Goal: Information Seeking & Learning: Find specific page/section

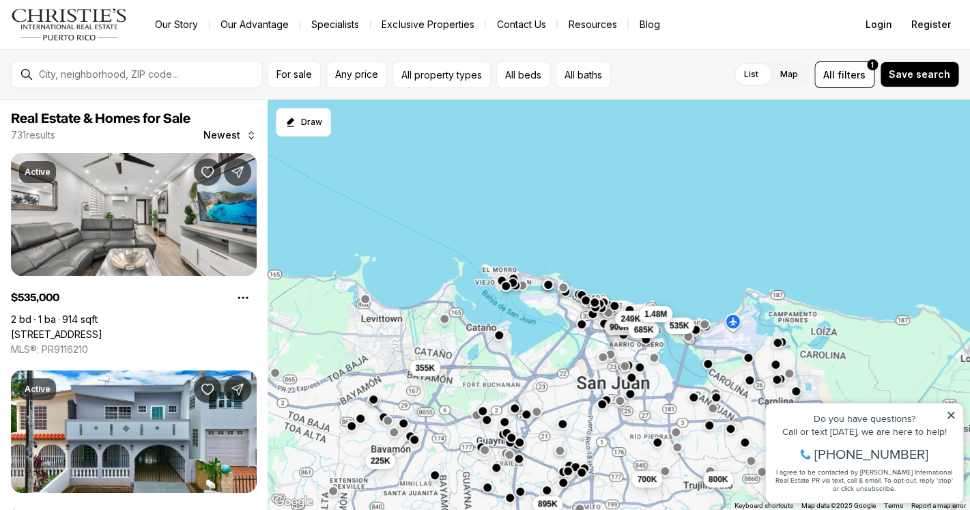
click at [951, 416] on icon at bounding box center [950, 414] width 7 height 7
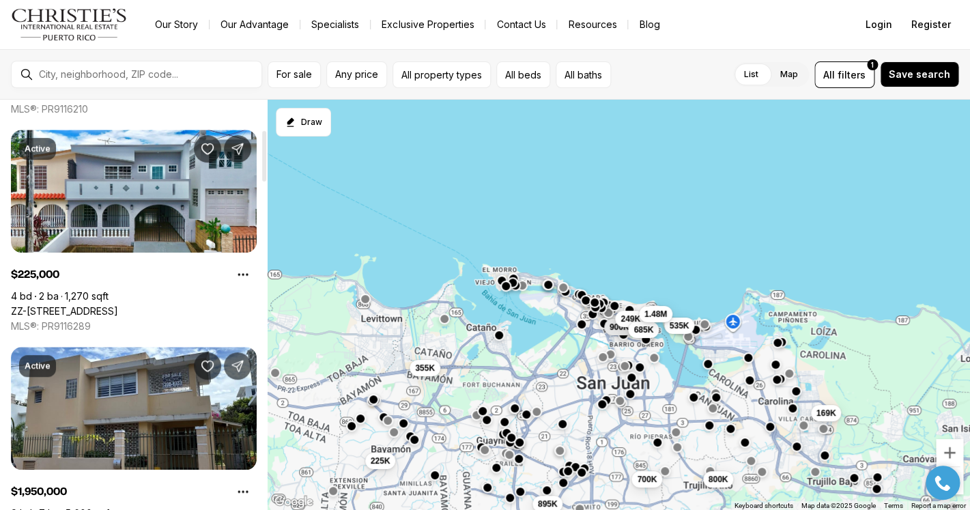
scroll to position [245, 0]
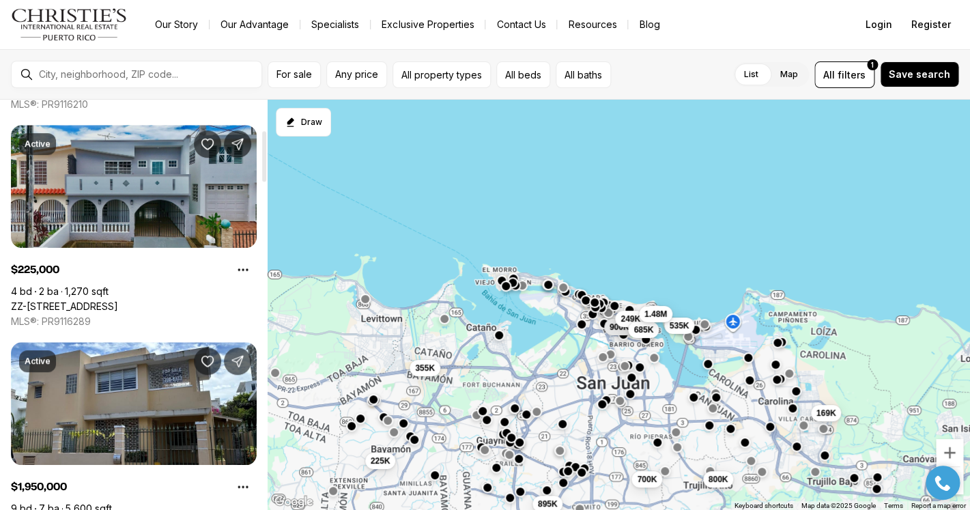
click at [118, 300] on link "ZZ-[STREET_ADDRESS]" at bounding box center [64, 306] width 107 height 12
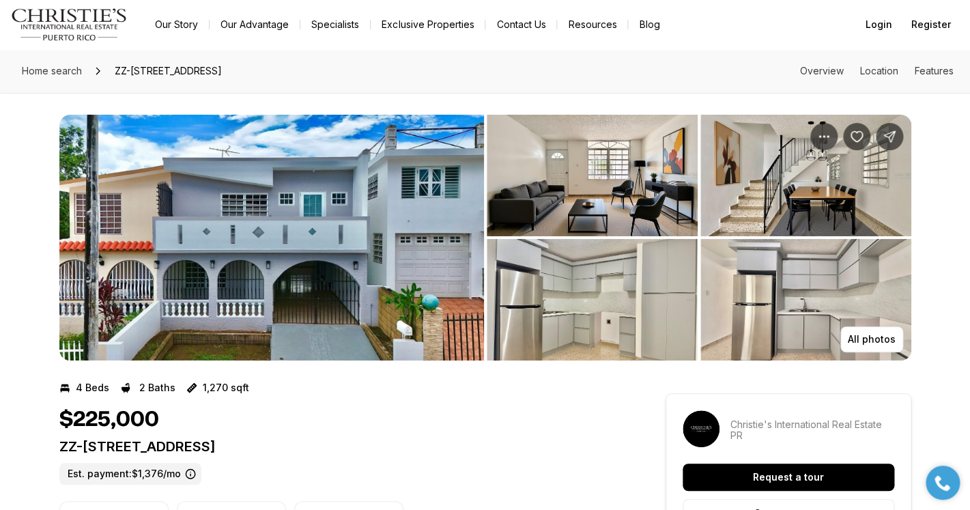
click at [253, 229] on img "View image gallery" at bounding box center [271, 238] width 424 height 246
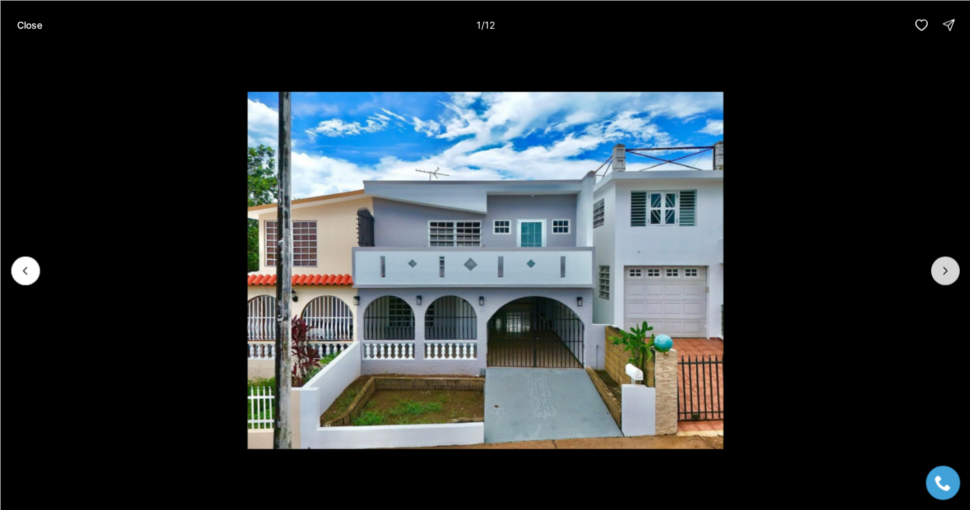
click at [949, 271] on icon "Next slide" at bounding box center [945, 270] width 14 height 14
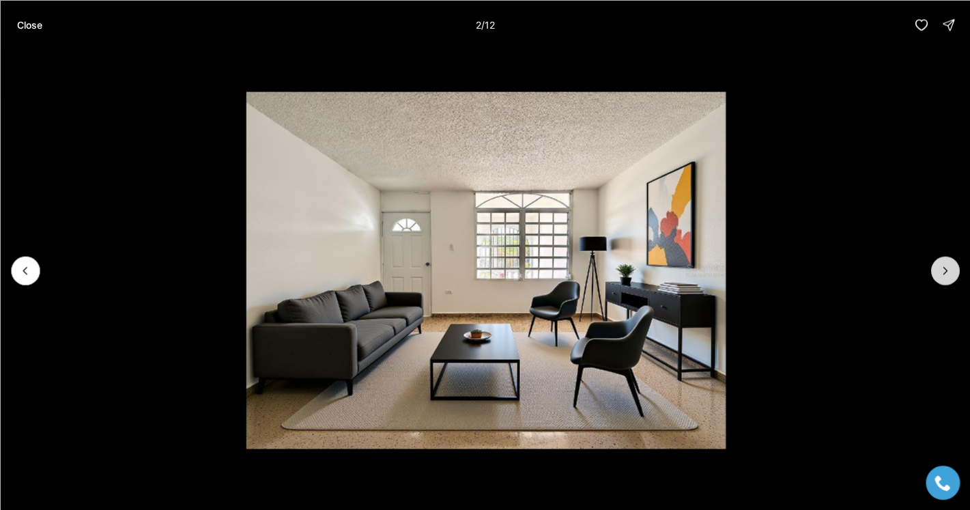
click at [949, 271] on icon "Next slide" at bounding box center [945, 270] width 14 height 14
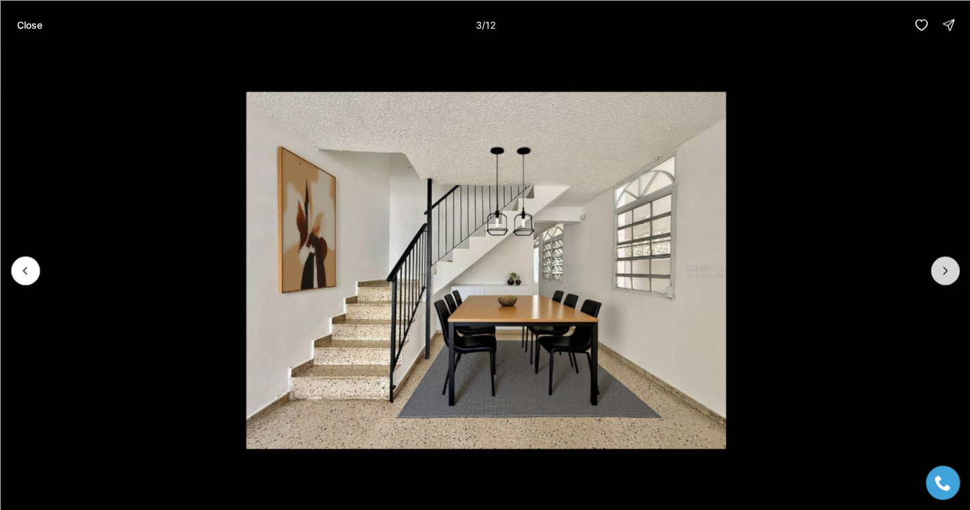
click at [949, 273] on icon "Next slide" at bounding box center [945, 270] width 14 height 14
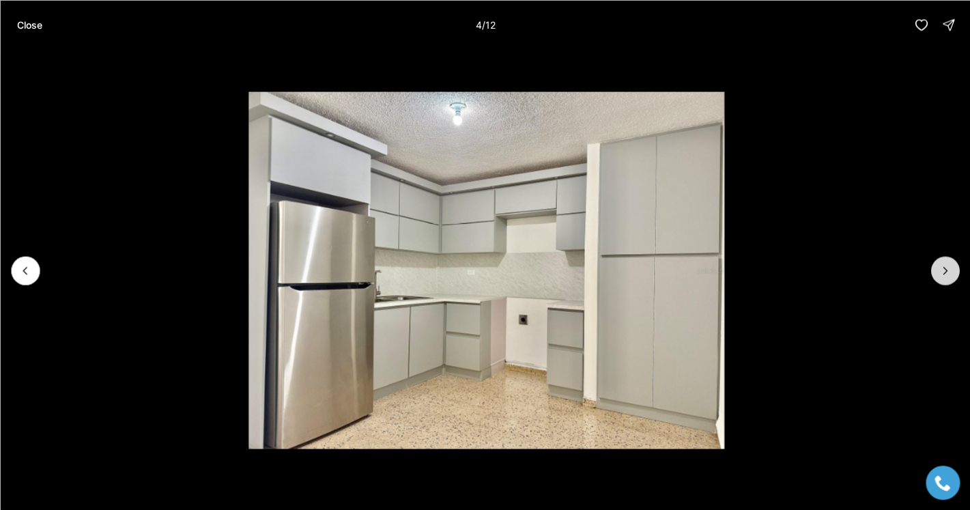
click at [949, 273] on icon "Next slide" at bounding box center [945, 270] width 14 height 14
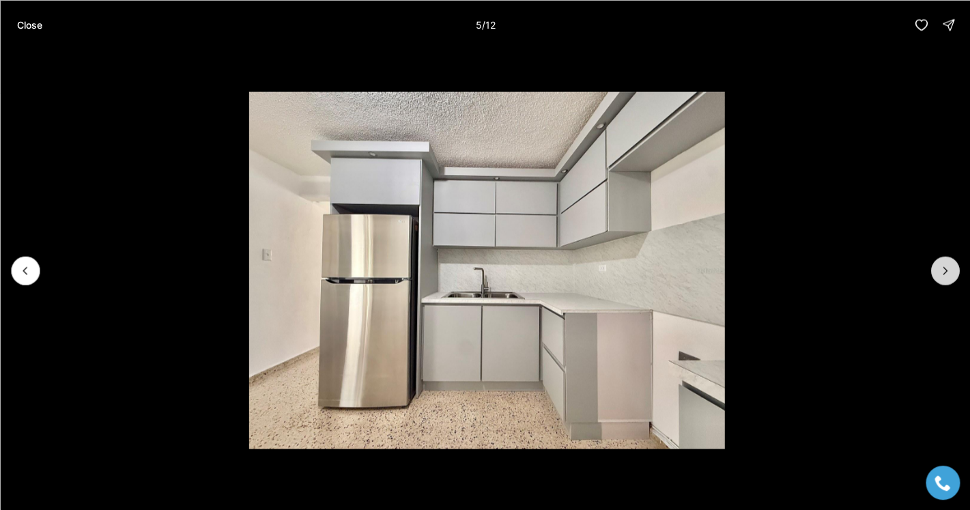
click at [949, 273] on icon "Next slide" at bounding box center [945, 270] width 14 height 14
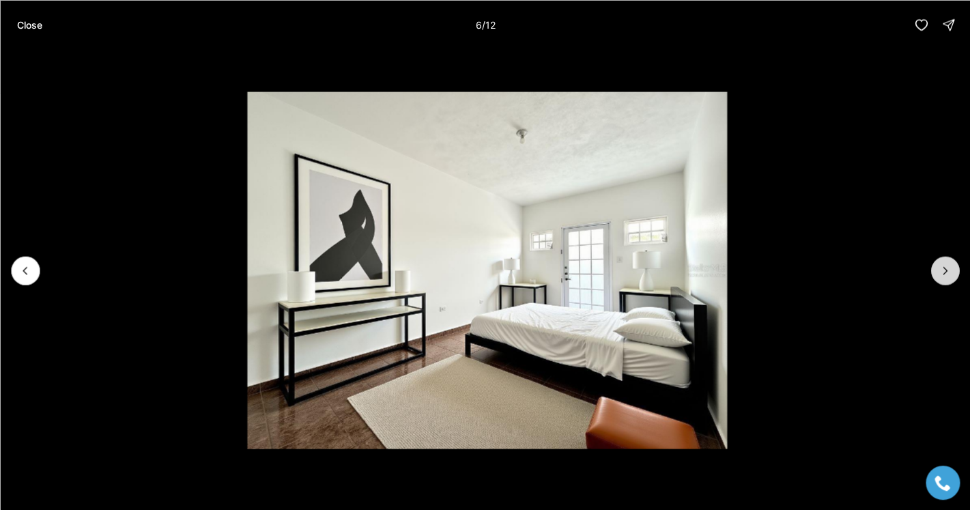
click at [949, 273] on icon "Next slide" at bounding box center [945, 270] width 14 height 14
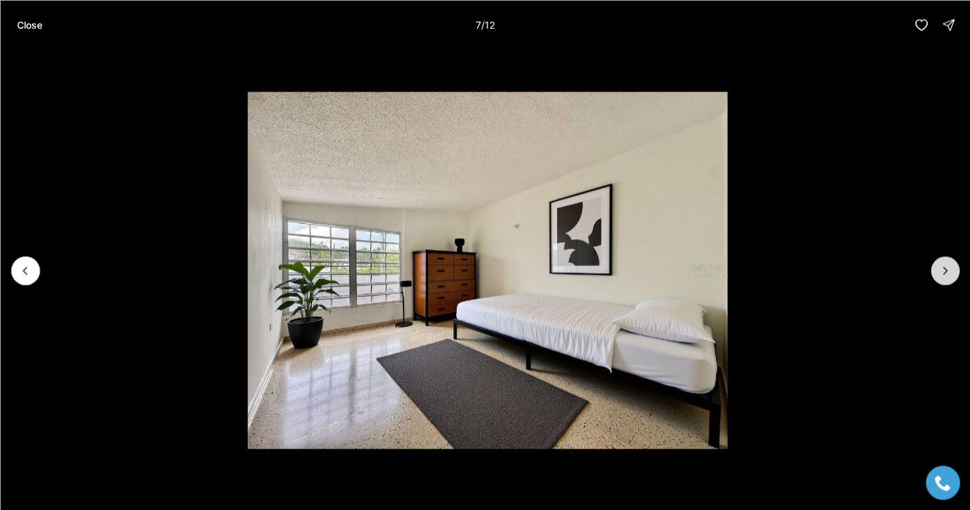
click at [949, 273] on icon "Next slide" at bounding box center [945, 270] width 14 height 14
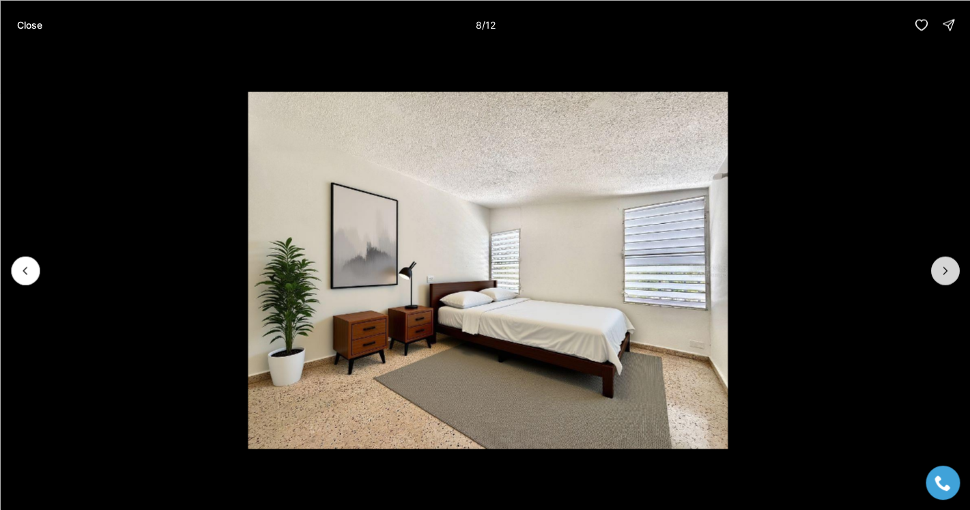
click at [949, 273] on icon "Next slide" at bounding box center [945, 270] width 14 height 14
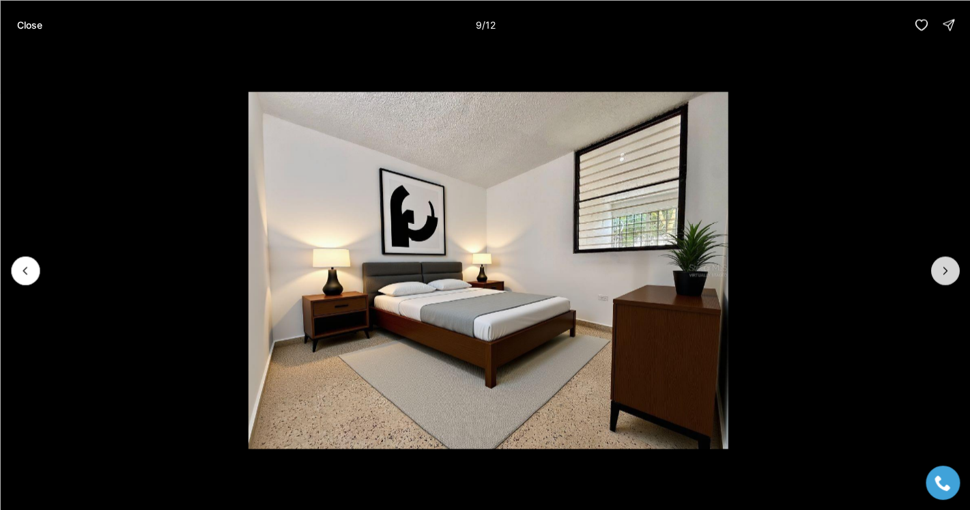
click at [949, 273] on icon "Next slide" at bounding box center [945, 270] width 14 height 14
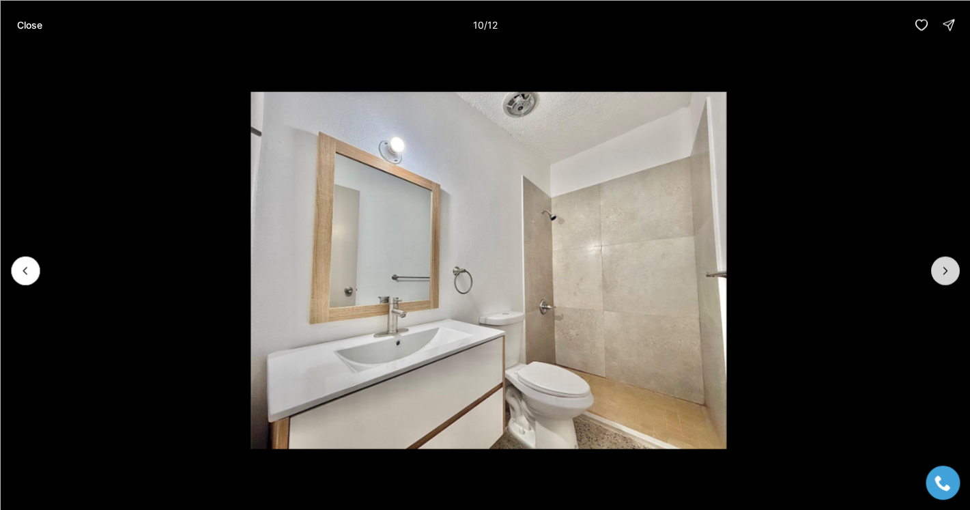
click at [948, 273] on icon "Next slide" at bounding box center [945, 270] width 14 height 14
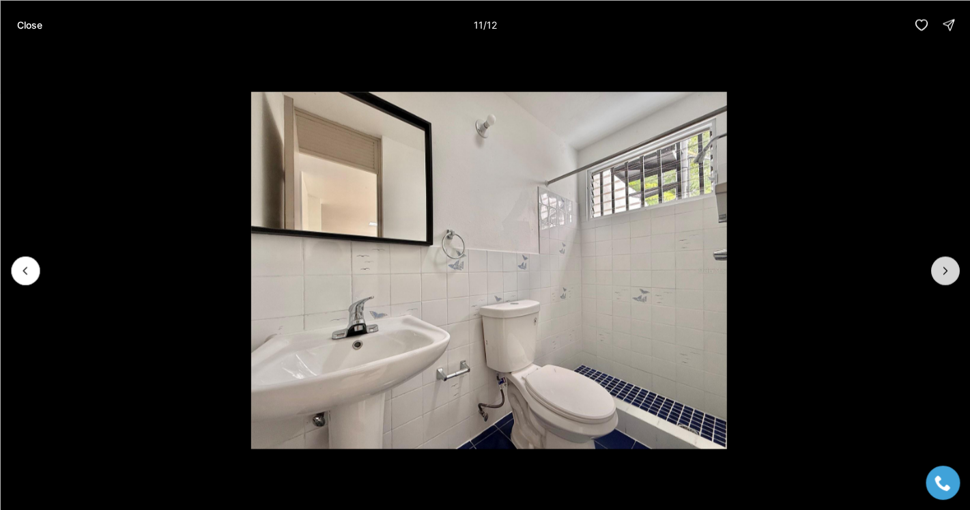
click at [948, 273] on icon "Next slide" at bounding box center [945, 270] width 14 height 14
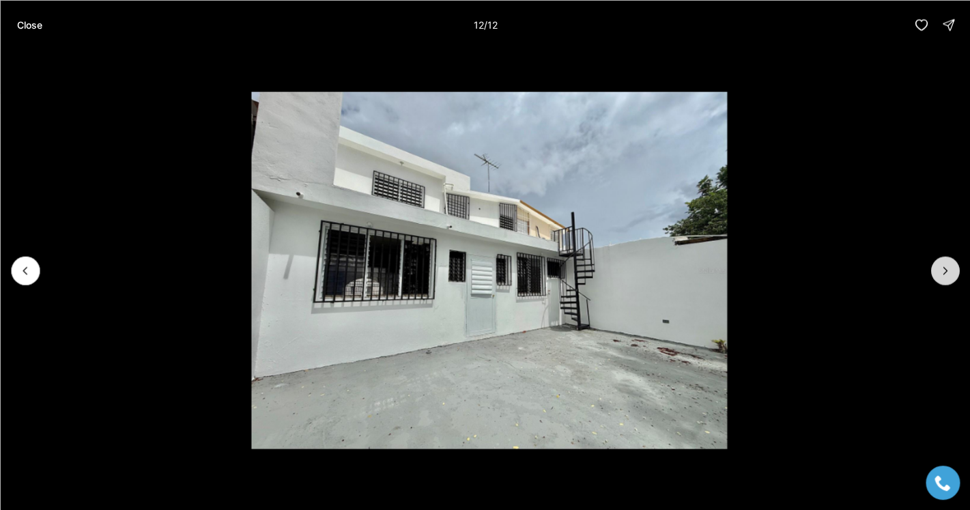
click at [948, 273] on div at bounding box center [944, 270] width 29 height 29
click at [36, 31] on button "Close" at bounding box center [29, 24] width 42 height 27
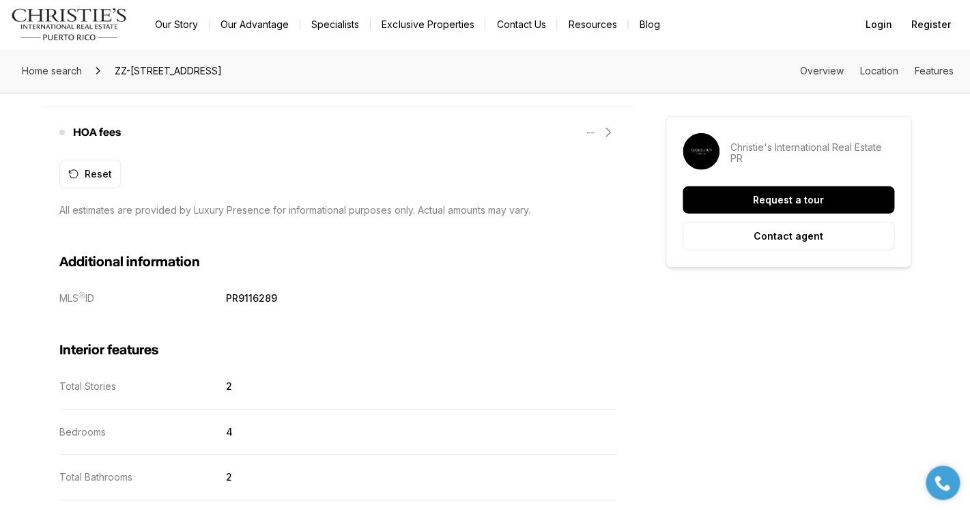
scroll to position [1062, 0]
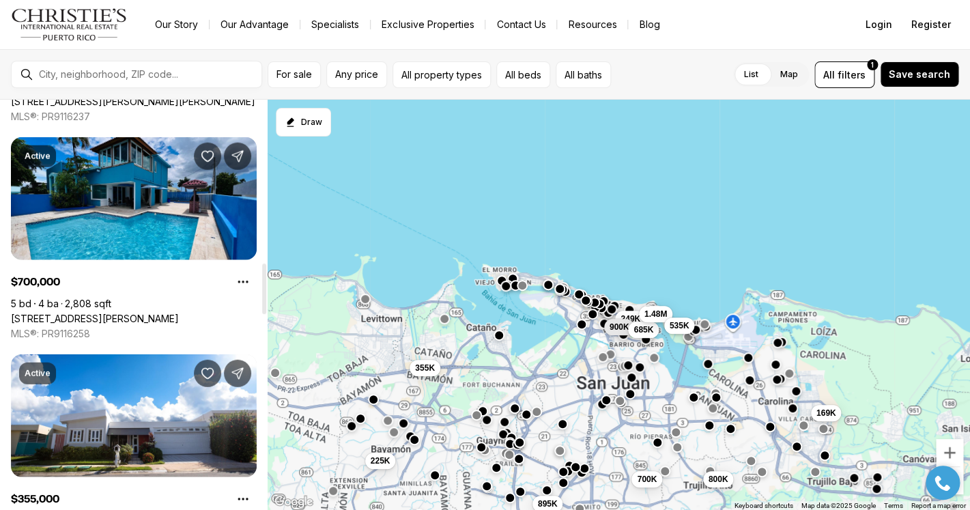
scroll to position [1315, 0]
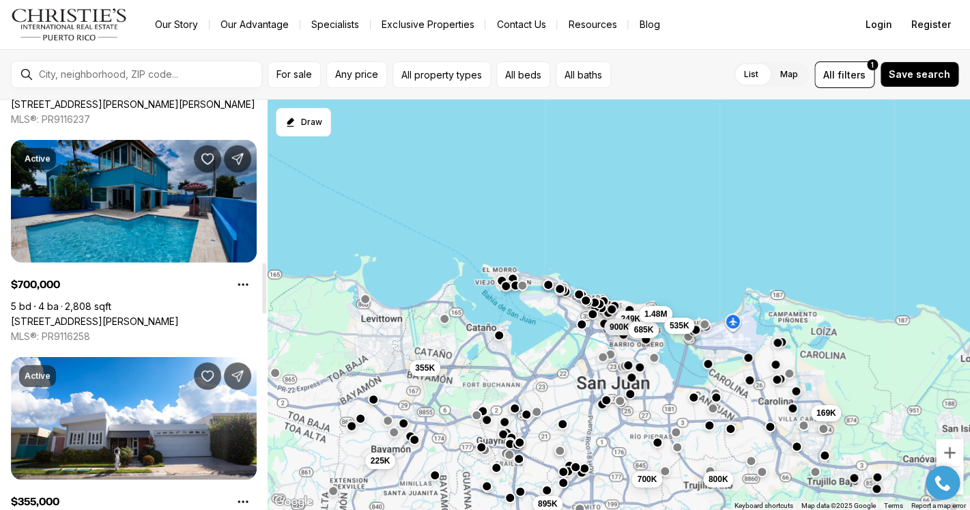
click at [151, 315] on link "[STREET_ADDRESS][PERSON_NAME]" at bounding box center [95, 321] width 168 height 12
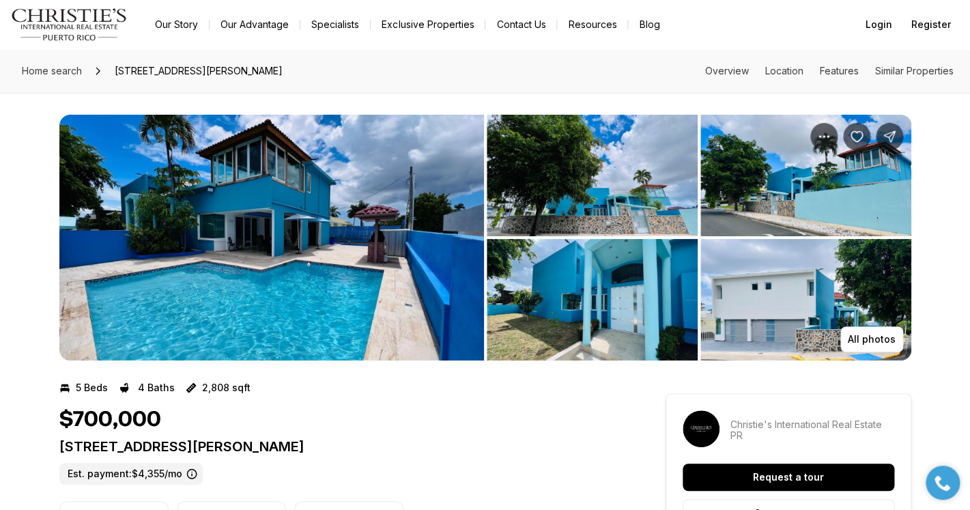
click at [368, 278] on img "View image gallery" at bounding box center [271, 238] width 424 height 246
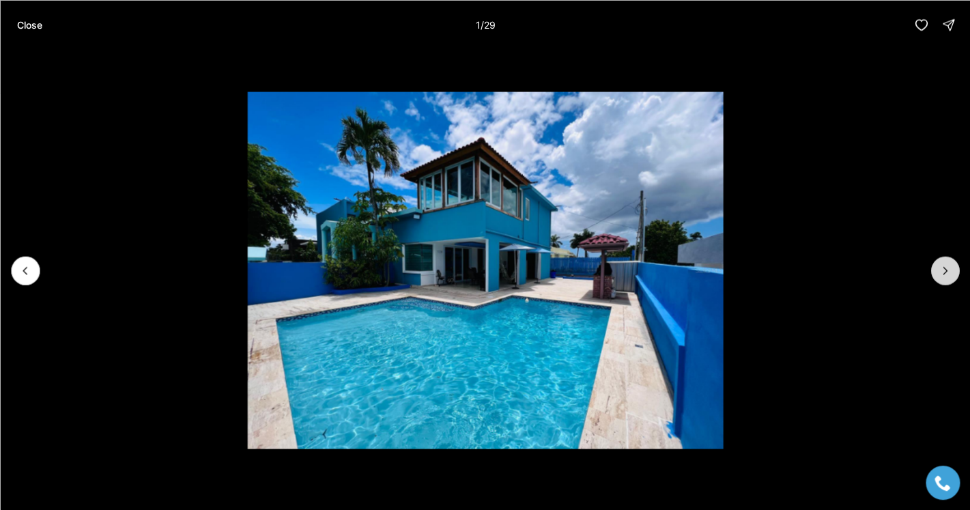
click at [948, 274] on icon "Next slide" at bounding box center [945, 270] width 14 height 14
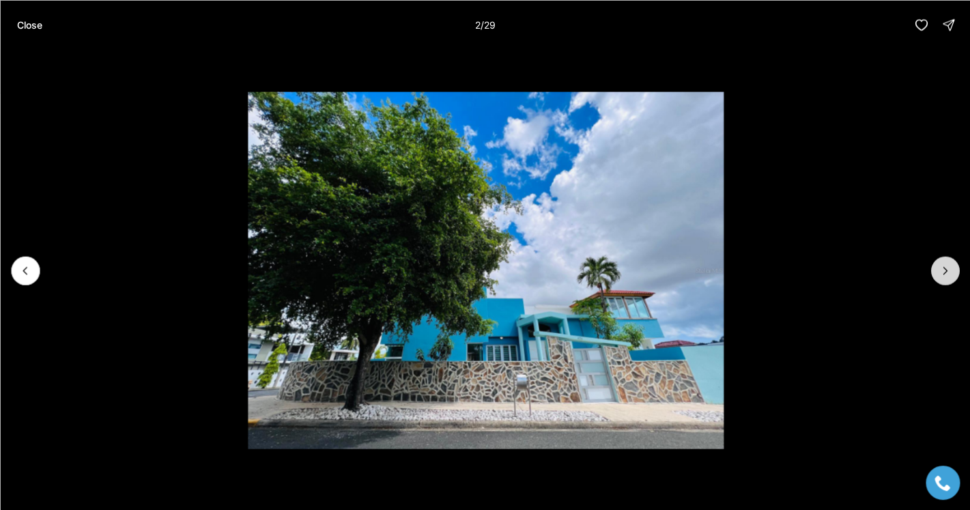
click at [947, 274] on icon "Next slide" at bounding box center [945, 270] width 14 height 14
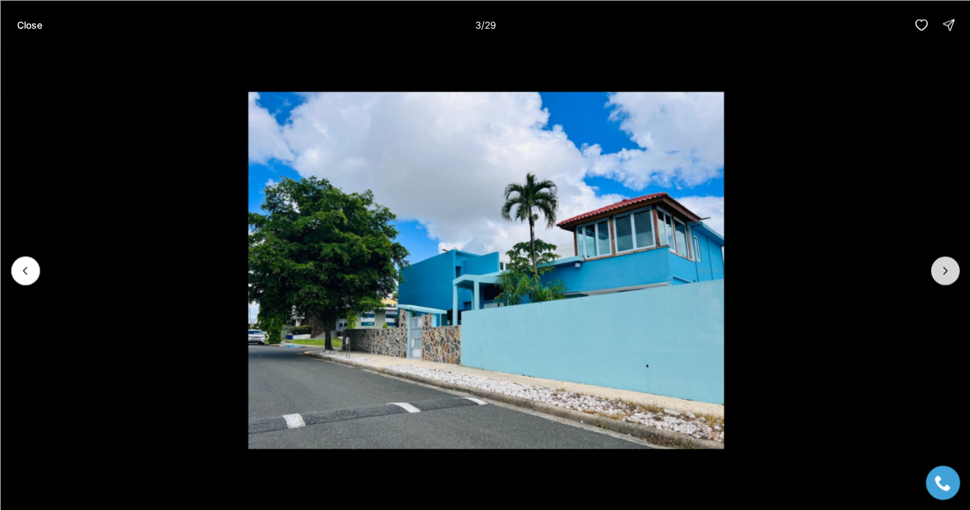
click at [947, 274] on icon "Next slide" at bounding box center [945, 270] width 14 height 14
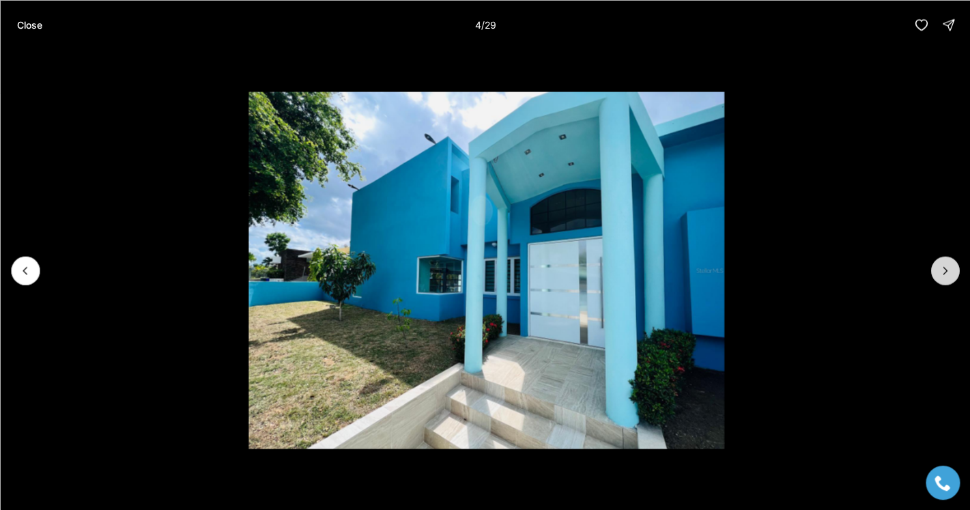
click at [947, 274] on icon "Next slide" at bounding box center [945, 270] width 14 height 14
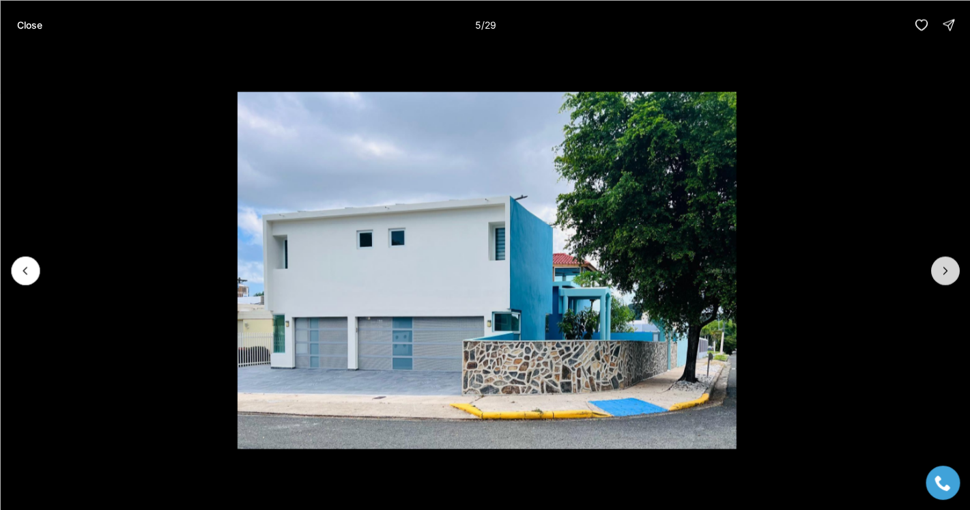
click at [947, 274] on icon "Next slide" at bounding box center [945, 270] width 14 height 14
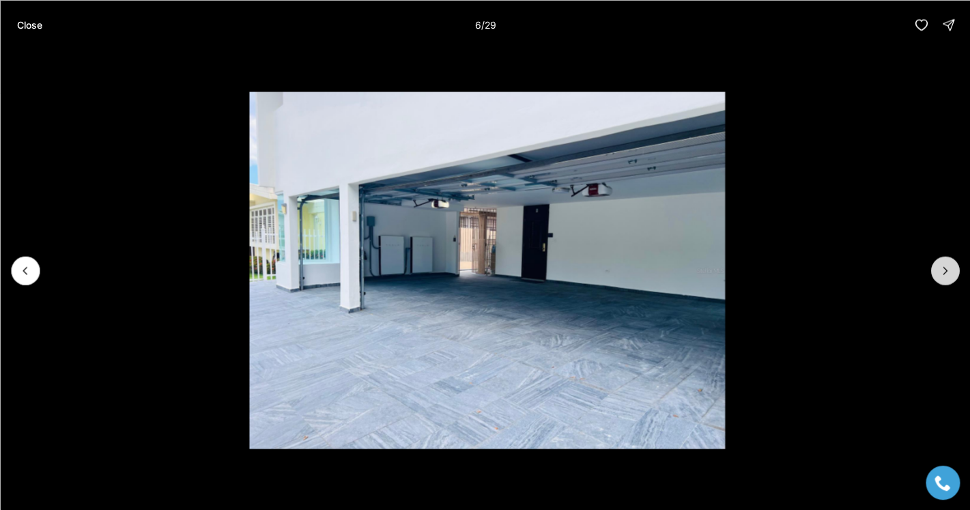
click at [946, 274] on icon "Next slide" at bounding box center [945, 270] width 14 height 14
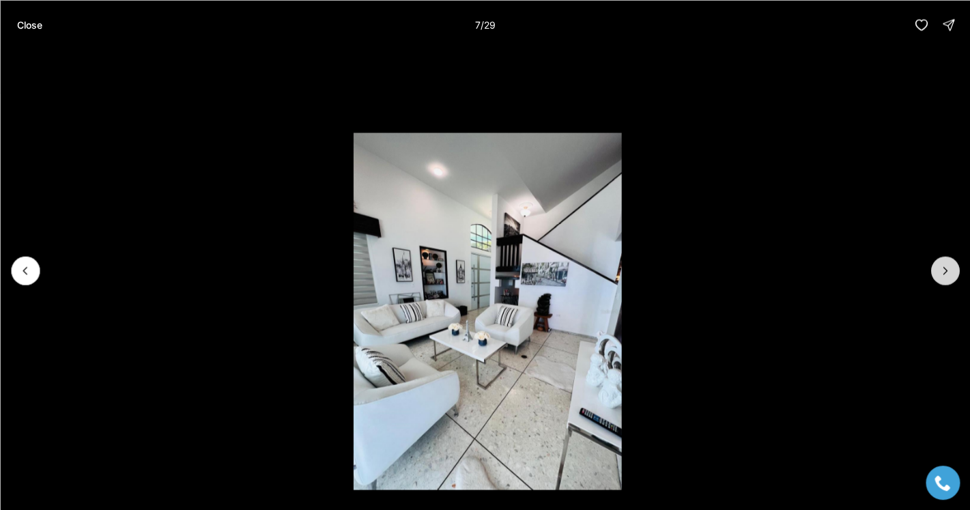
click at [946, 274] on icon "Next slide" at bounding box center [945, 270] width 14 height 14
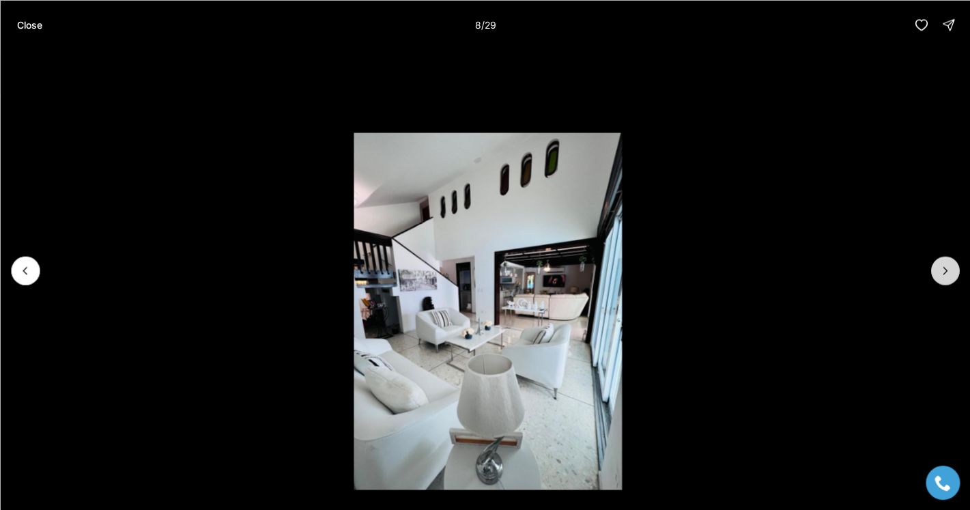
click at [947, 272] on icon "Next slide" at bounding box center [945, 270] width 14 height 14
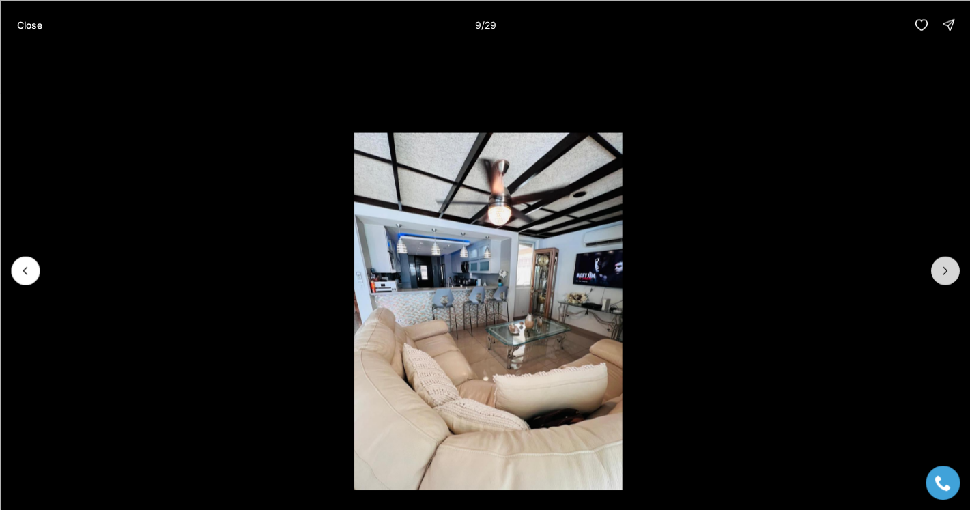
click at [947, 272] on icon "Next slide" at bounding box center [945, 270] width 14 height 14
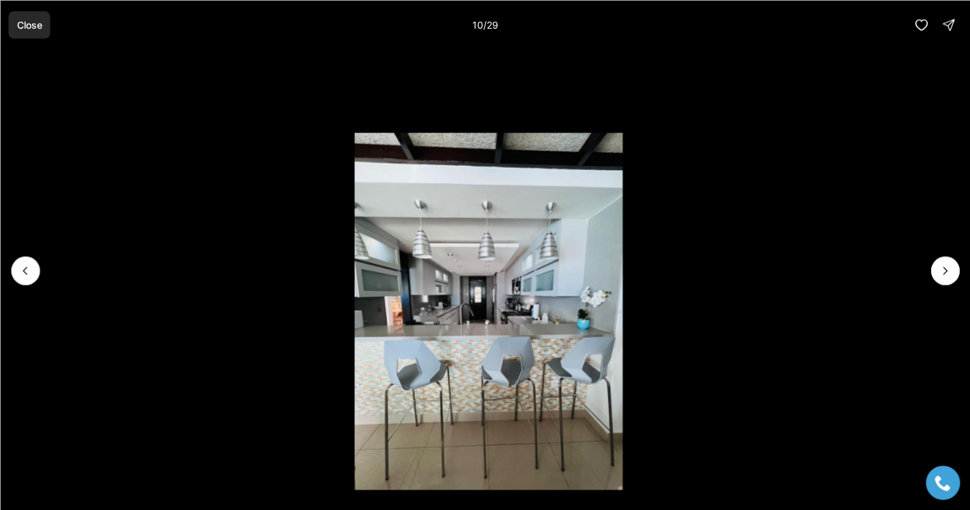
click at [31, 28] on p "Close" at bounding box center [28, 24] width 25 height 11
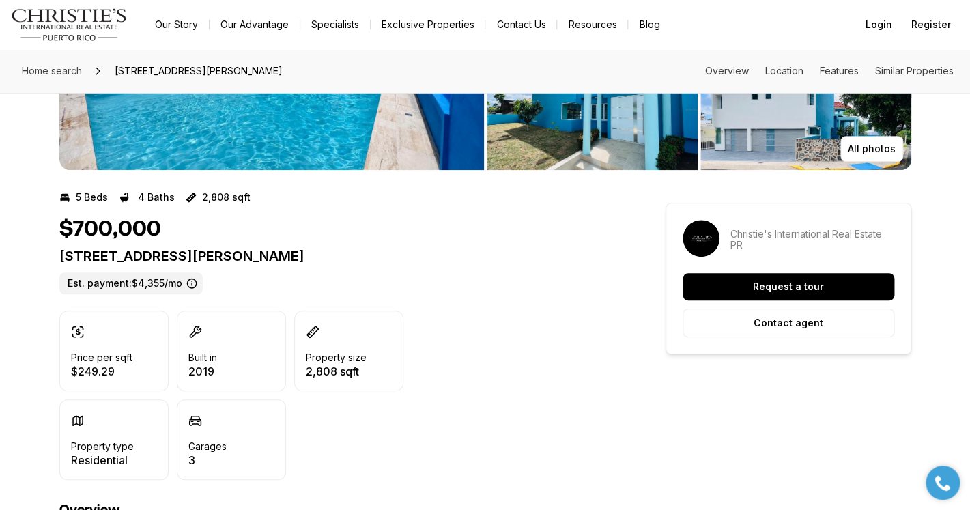
scroll to position [219, 0]
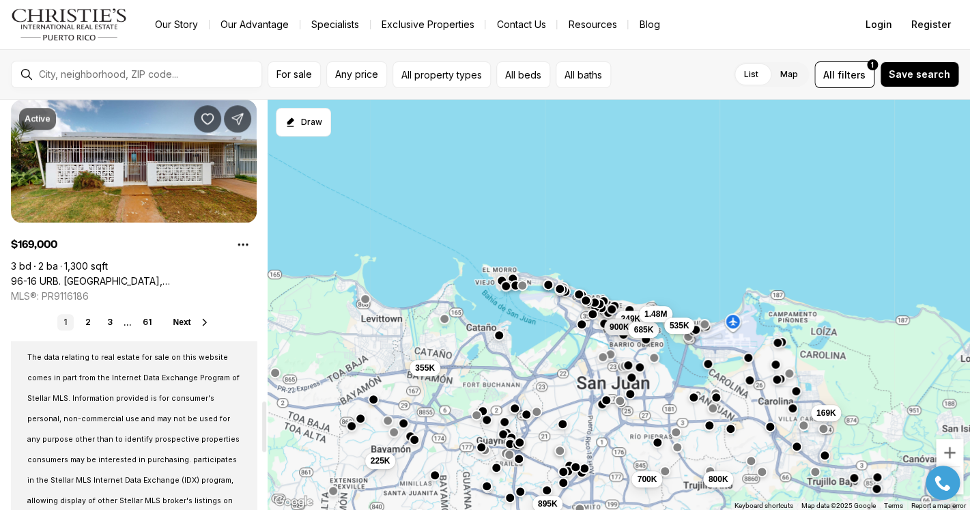
scroll to position [2437, 0]
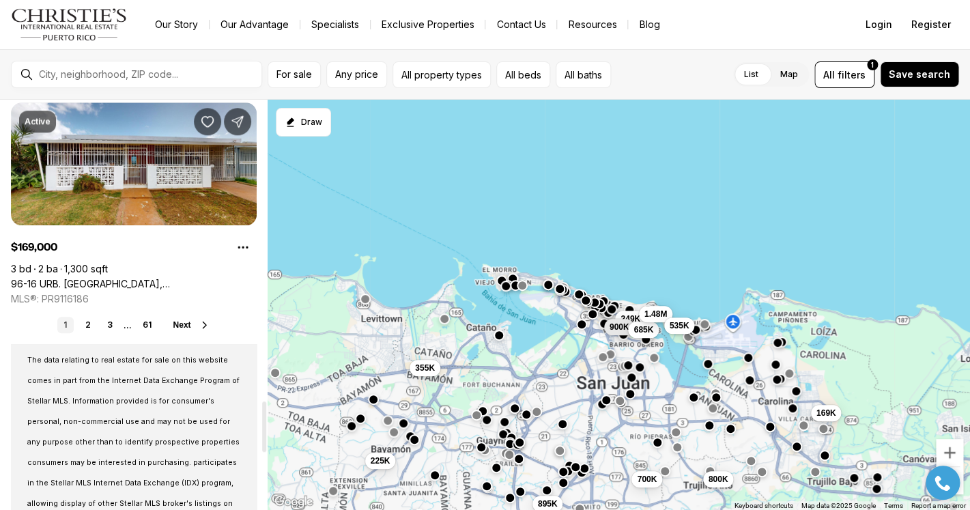
click at [184, 321] on span "Next" at bounding box center [182, 325] width 18 height 10
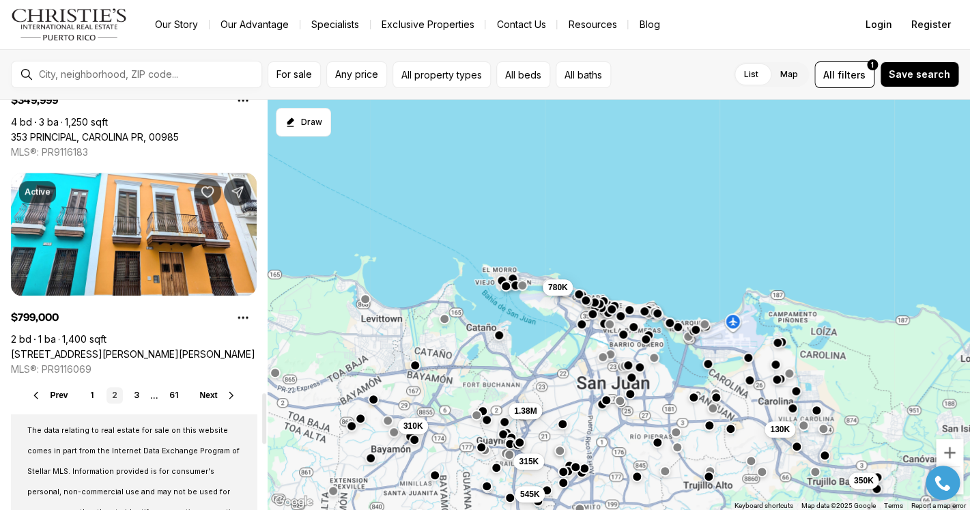
scroll to position [2410, 0]
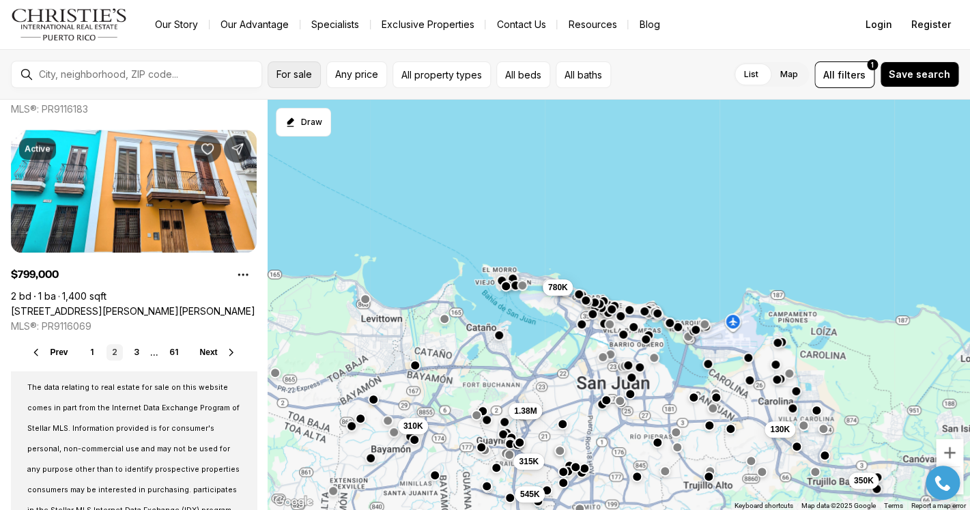
click at [277, 74] on span "For sale" at bounding box center [293, 74] width 35 height 11
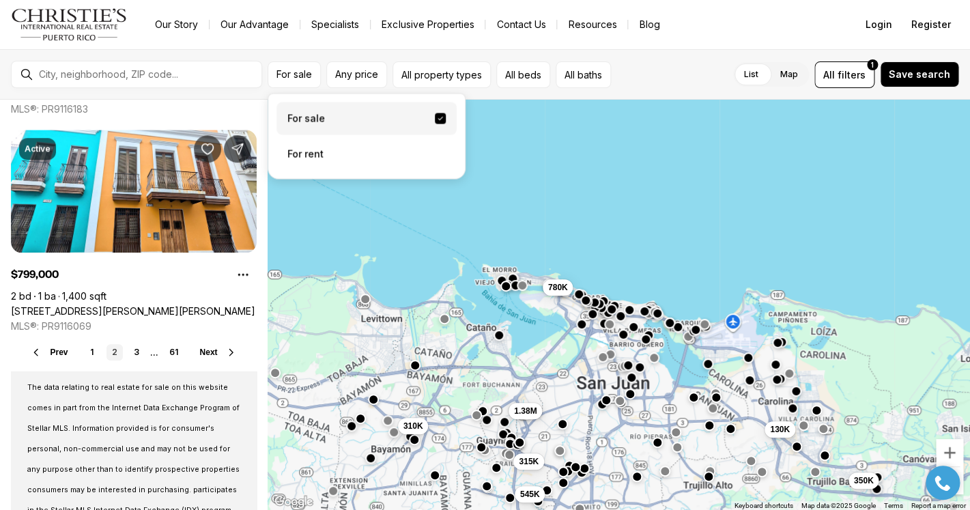
click at [312, 117] on label "For sale" at bounding box center [366, 118] width 180 height 33
click at [435, 117] on button "For sale" at bounding box center [440, 118] width 11 height 11
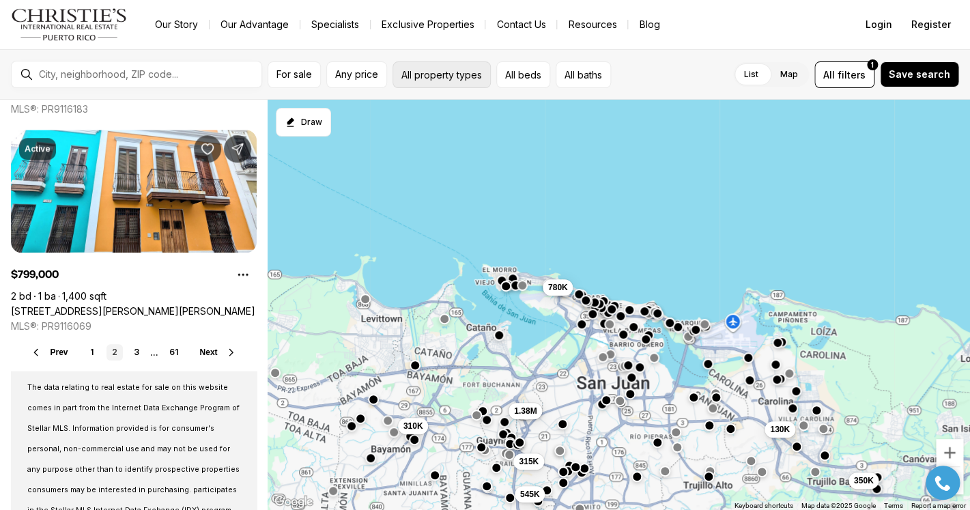
click at [425, 68] on button "All property types" at bounding box center [441, 74] width 98 height 27
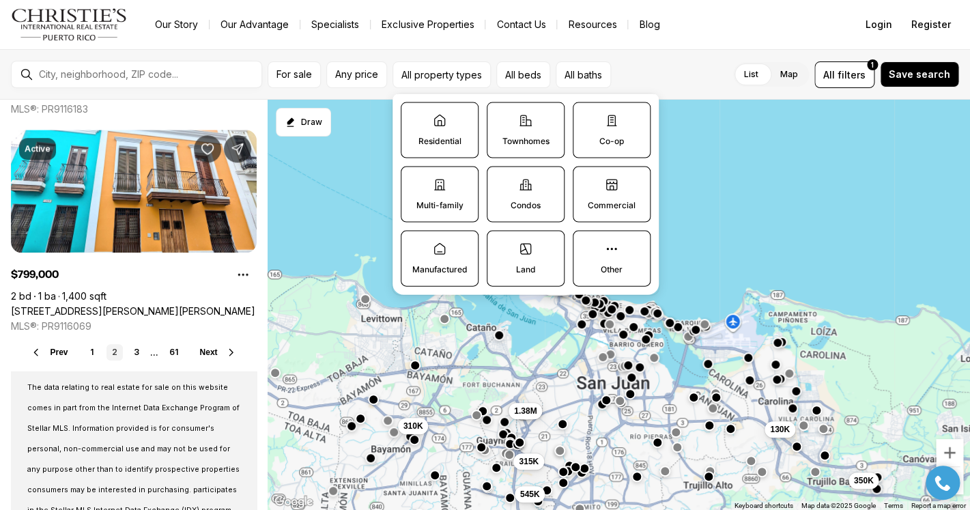
click at [450, 129] on label "Residential" at bounding box center [440, 130] width 78 height 56
click at [415, 117] on button "Residential" at bounding box center [408, 110] width 14 height 14
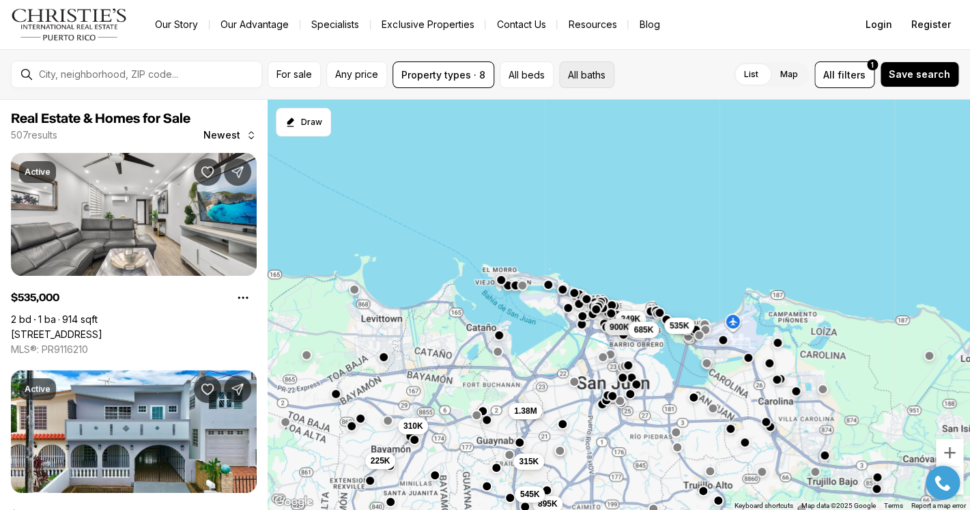
click at [589, 72] on button "All baths" at bounding box center [586, 74] width 55 height 27
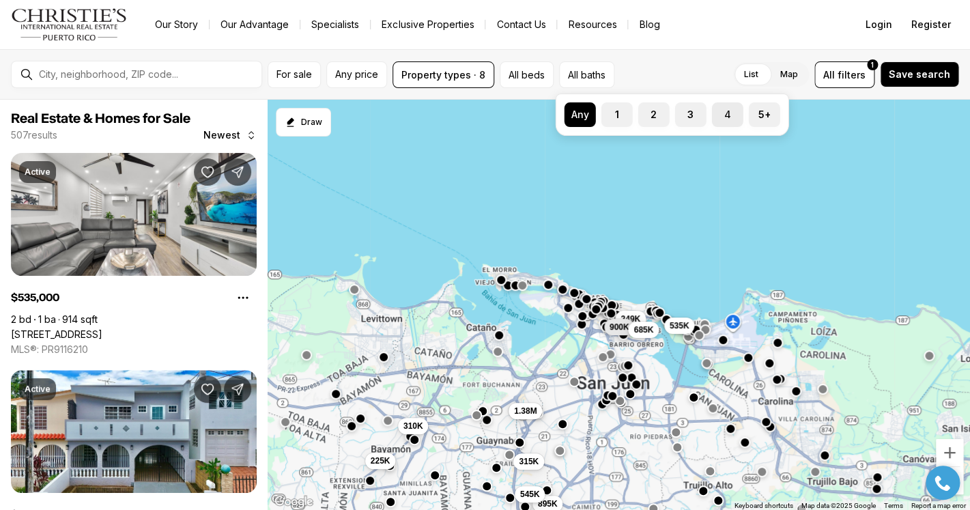
click at [724, 117] on label "4" at bounding box center [727, 114] width 31 height 25
click at [724, 116] on button "4" at bounding box center [719, 109] width 14 height 14
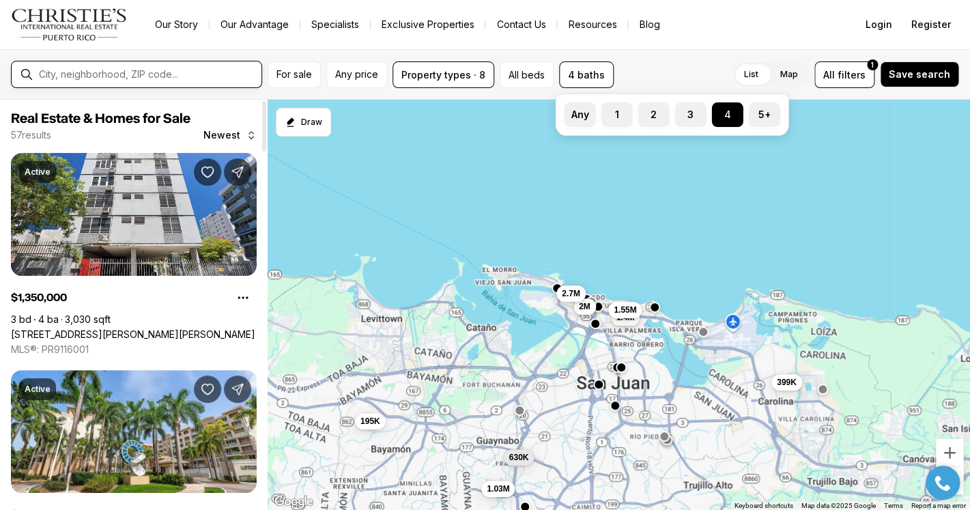
click at [135, 80] on input "text" at bounding box center [147, 74] width 217 height 11
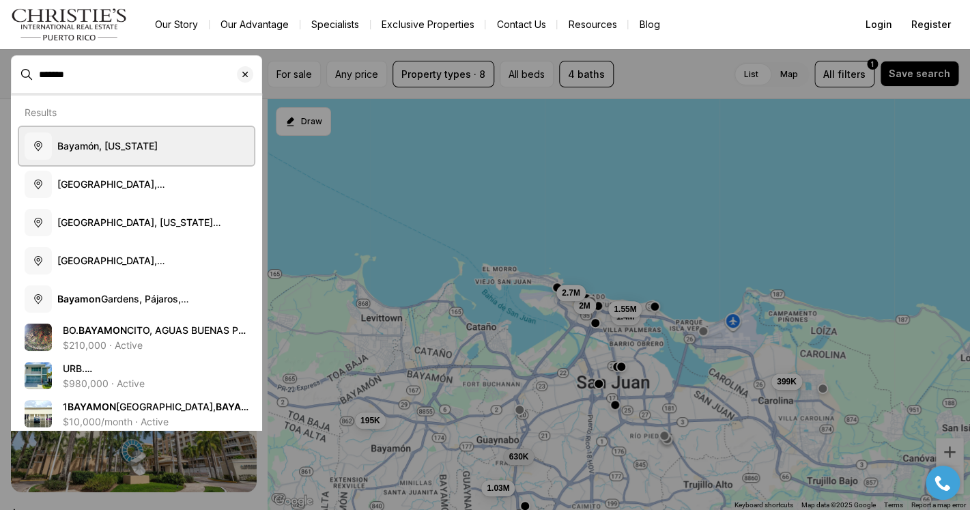
click at [117, 145] on span "Bayamón, [US_STATE]" at bounding box center [107, 146] width 100 height 12
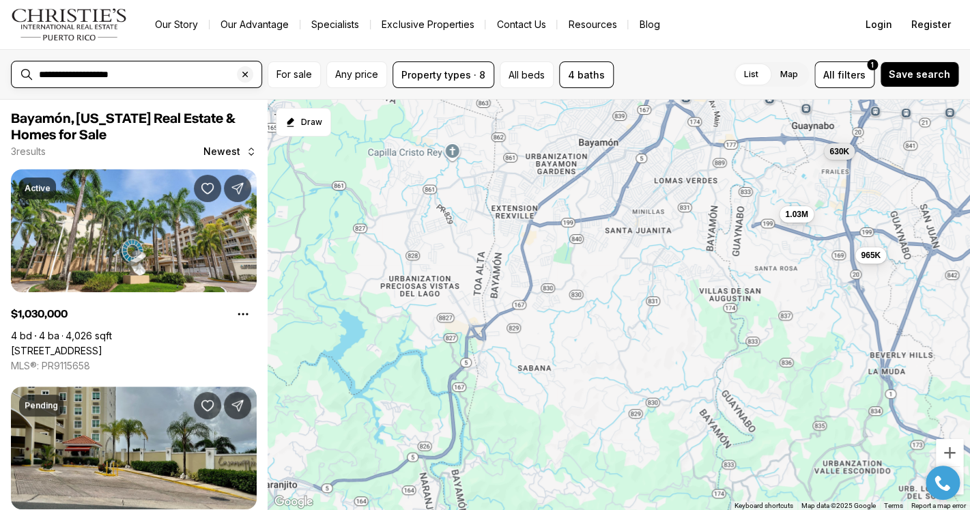
click at [74, 74] on input "**********" at bounding box center [147, 74] width 217 height 11
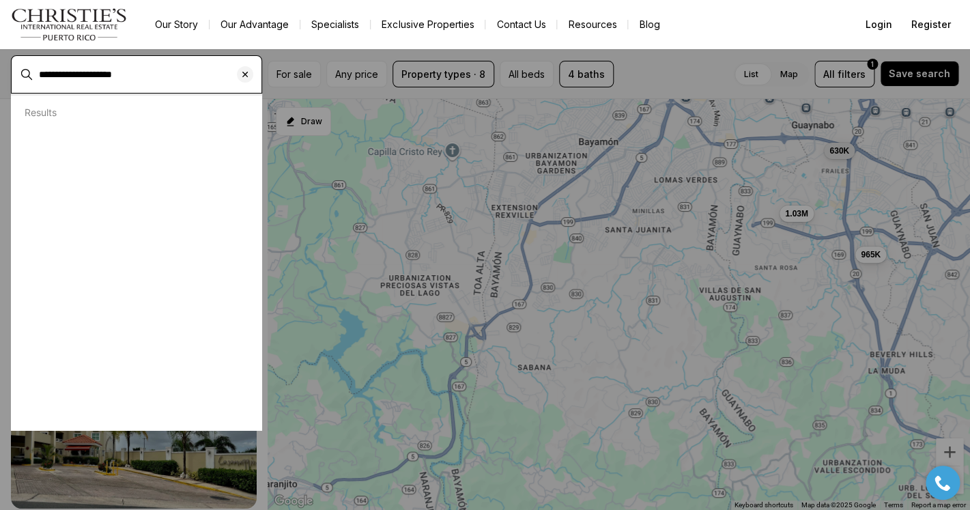
type input "**********"
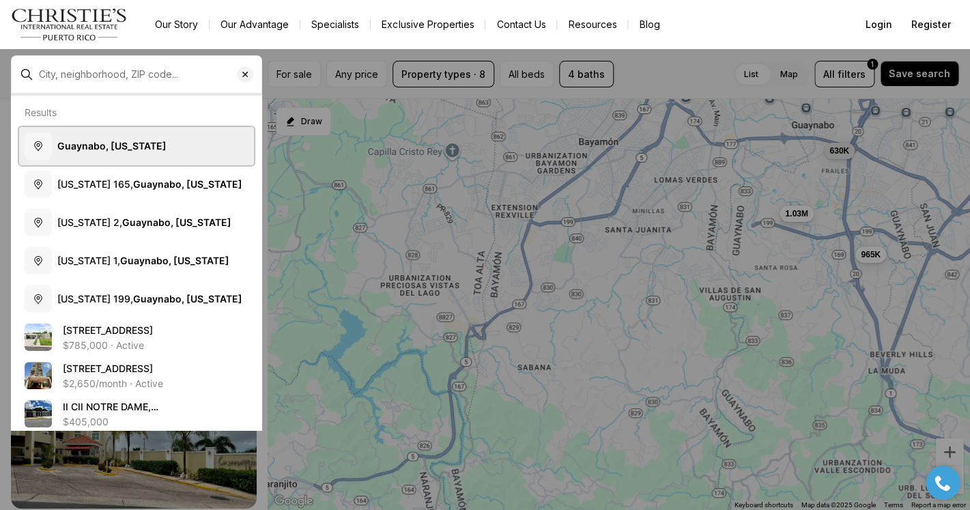
click at [106, 143] on b "Guaynabo, [US_STATE]" at bounding box center [111, 146] width 109 height 12
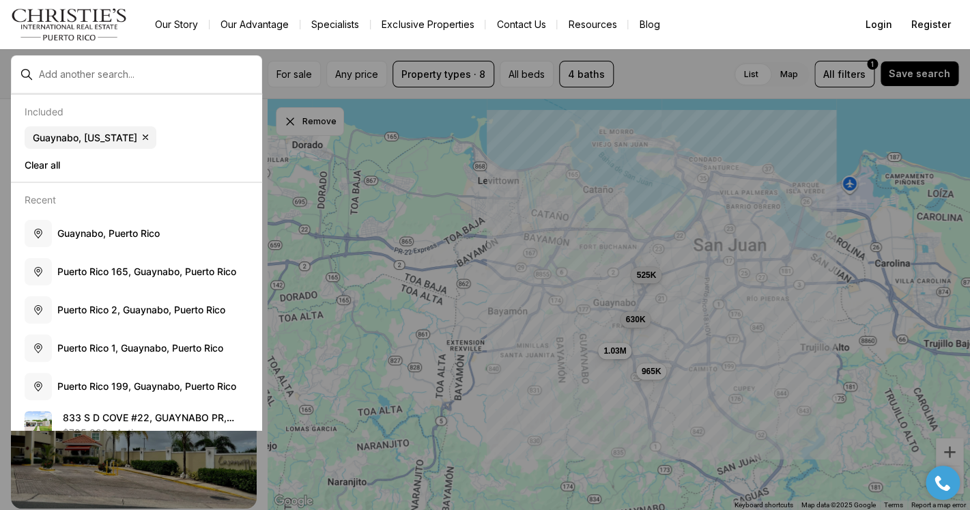
click at [676, 83] on div "Done For sale Any price Property types · 8 All beds 4 baths List Map List Map A…" at bounding box center [485, 74] width 948 height 27
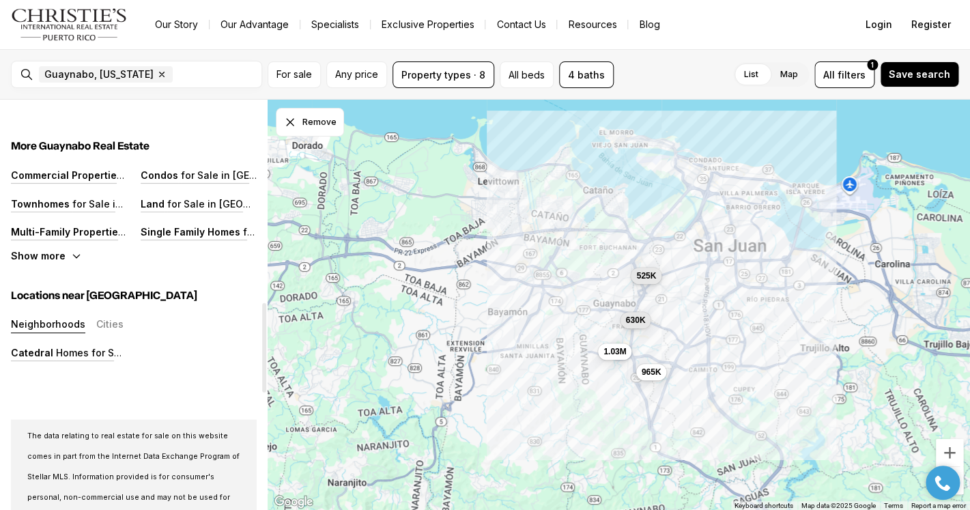
scroll to position [929, 0]
